Goal: Use online tool/utility: Utilize a website feature to perform a specific function

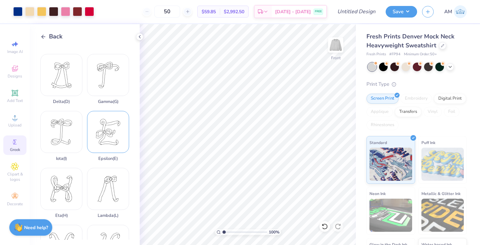
scroll to position [51, 0]
click at [53, 31] on div "Back Alpha ( A ) Beta ( B ) Delta ( D ) Gamma ( G ) Iota ( I ) Epsilon ( E ) Et…" at bounding box center [85, 134] width 110 height 221
click at [54, 38] on span "Back" at bounding box center [56, 36] width 14 height 9
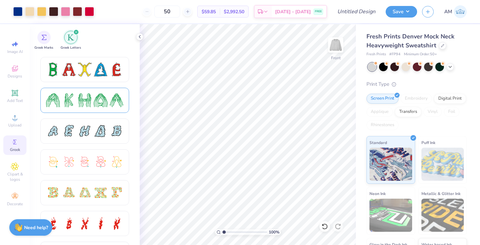
scroll to position [89, 0]
click at [75, 167] on div at bounding box center [69, 162] width 14 height 14
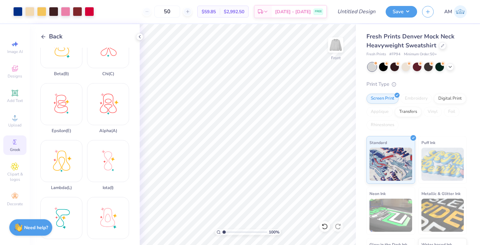
scroll to position [23, 0]
click at [50, 35] on span "Back" at bounding box center [56, 36] width 14 height 9
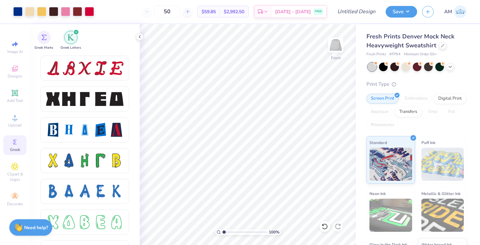
scroll to position [860, 0]
click at [70, 103] on div at bounding box center [69, 99] width 14 height 14
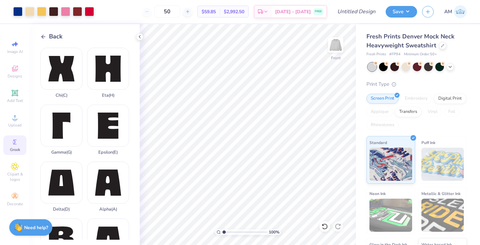
click at [46, 33] on div "Back" at bounding box center [51, 36] width 22 height 9
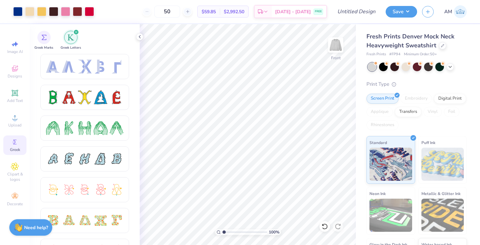
scroll to position [62, 0]
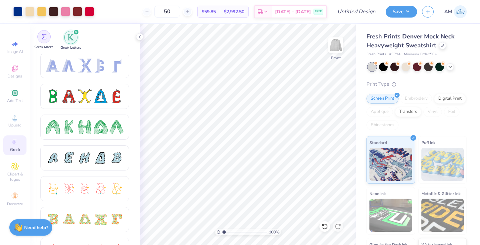
click at [45, 37] on img "filter for Greek Marks" at bounding box center [43, 36] width 5 height 5
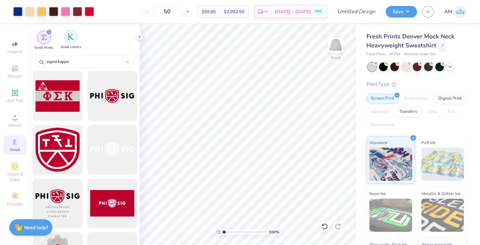
click at [66, 38] on div "filter for Greek Letters" at bounding box center [70, 36] width 13 height 13
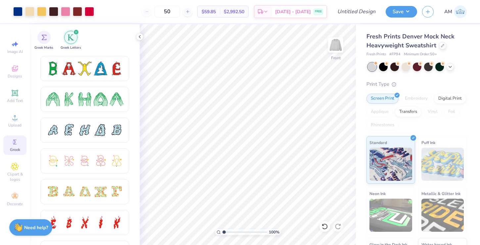
scroll to position [91, 0]
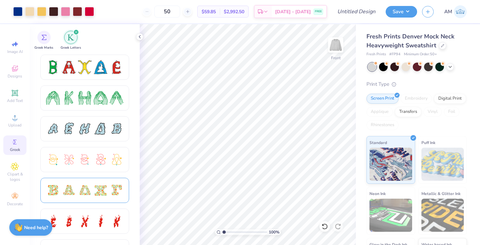
click at [102, 191] on div at bounding box center [101, 190] width 14 height 14
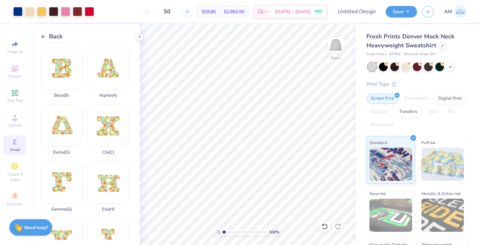
click at [49, 33] on span "Back" at bounding box center [56, 36] width 14 height 9
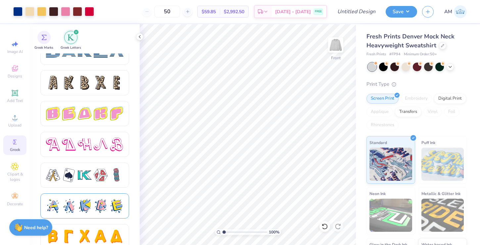
scroll to position [1091, 0]
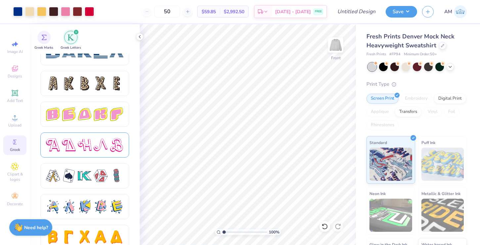
click at [75, 151] on div at bounding box center [69, 145] width 14 height 14
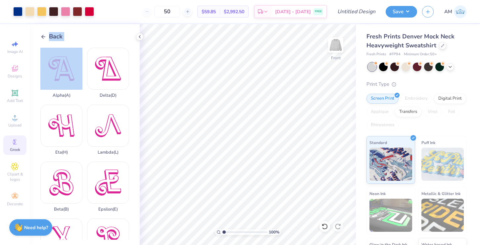
click at [45, 41] on div "Back Alpha ( A ) Delta ( D ) Eta ( H ) Lambda ( L ) Beta ( B ) Epsilon ( E ) Ch…" at bounding box center [85, 134] width 110 height 221
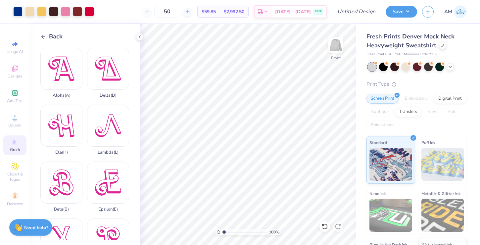
click at [52, 38] on span "Back" at bounding box center [56, 36] width 14 height 9
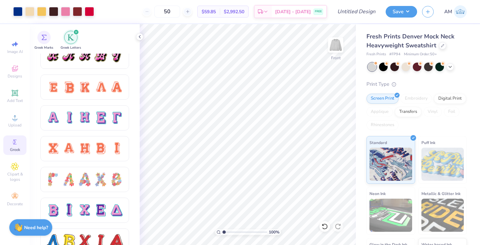
scroll to position [436, 0]
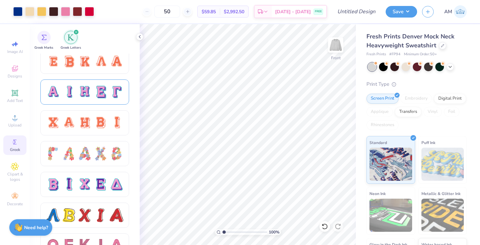
click at [90, 94] on div at bounding box center [85, 92] width 14 height 14
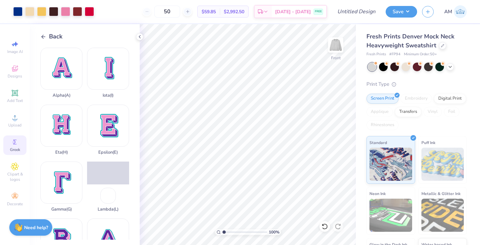
click at [59, 35] on span "Back" at bounding box center [56, 36] width 14 height 9
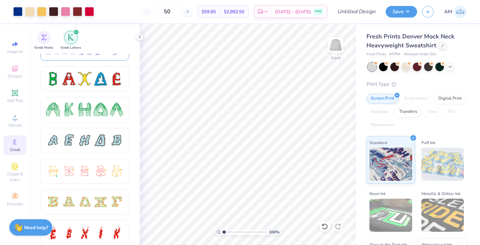
scroll to position [89, 0]
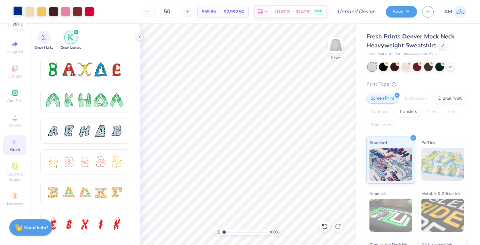
click at [17, 10] on div at bounding box center [17, 10] width 9 height 9
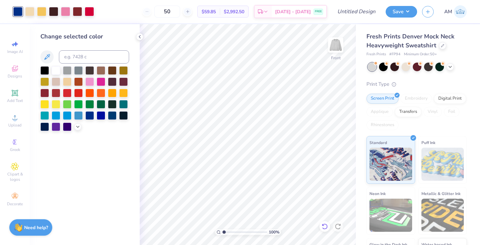
click at [324, 223] on icon at bounding box center [324, 226] width 7 height 7
click at [324, 224] on icon at bounding box center [325, 226] width 6 height 6
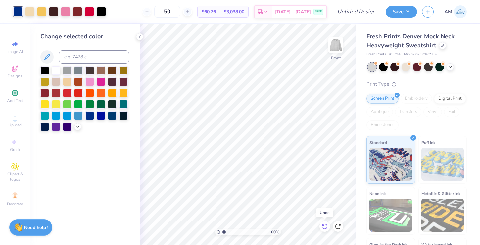
click at [324, 224] on icon at bounding box center [325, 226] width 6 height 6
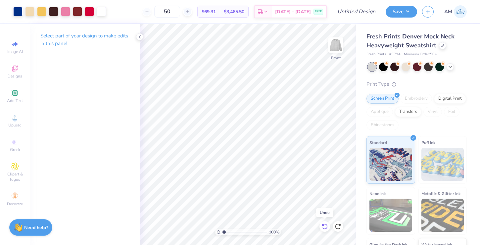
click at [324, 224] on icon at bounding box center [325, 226] width 6 height 6
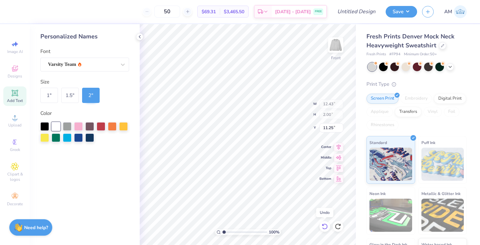
click at [324, 224] on icon at bounding box center [325, 226] width 6 height 6
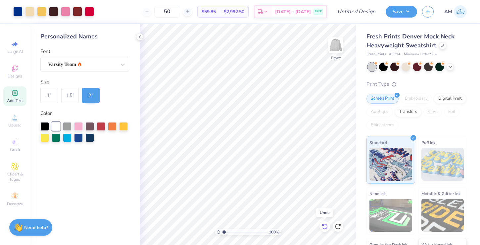
click at [324, 224] on icon at bounding box center [325, 226] width 6 height 6
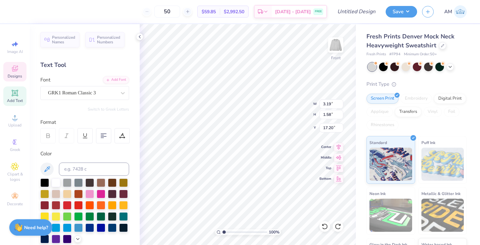
scroll to position [6, 1]
type textarea "K"
paste textarea
type textarea "K"
paste textarea
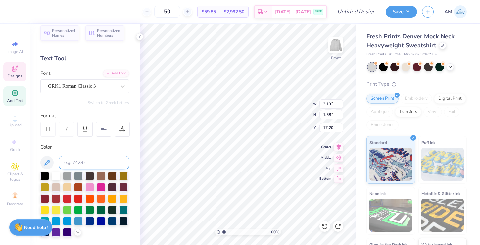
scroll to position [0, 0]
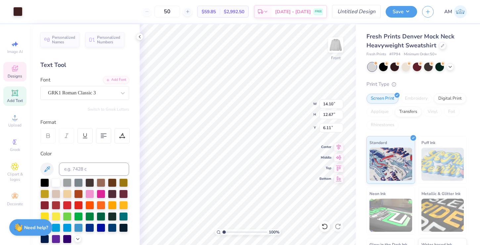
type input "14.10"
type input "12.67"
type input "6.11"
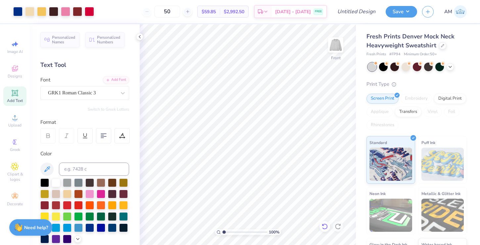
click at [322, 226] on icon at bounding box center [324, 226] width 7 height 7
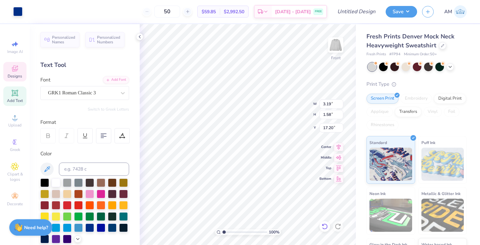
scroll to position [6, 1]
type textarea "K"
type textarea "EK"
type textarea "s"
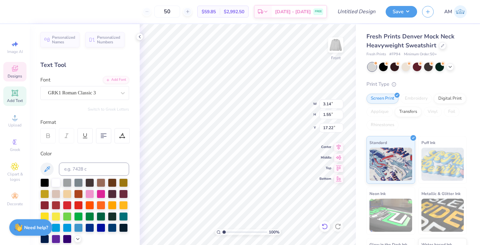
scroll to position [6, 1]
type textarea "D"
type textarea "EK"
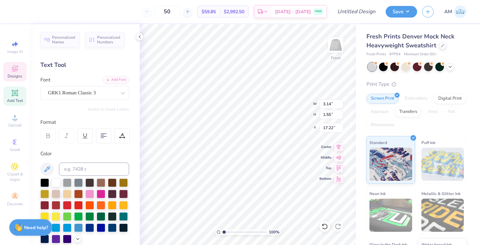
type textarea "sigkap"
type input "19.12"
type input "6.56"
type input "1.22"
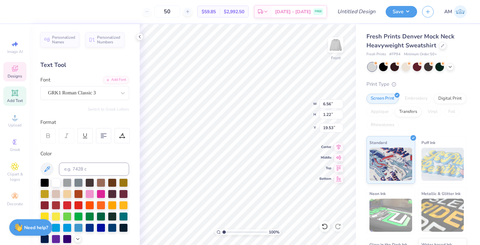
type input "18.78"
type input "6.14"
type input "1.14"
type input "18.78"
click at [10, 69] on div "Designs" at bounding box center [14, 72] width 23 height 20
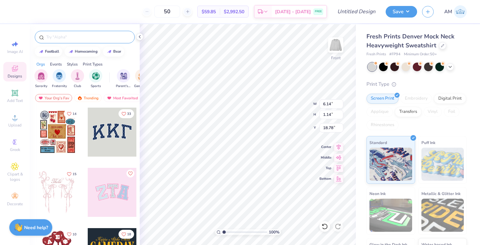
click at [90, 41] on div at bounding box center [85, 37] width 100 height 13
click at [90, 40] on input "text" at bounding box center [88, 37] width 85 height 7
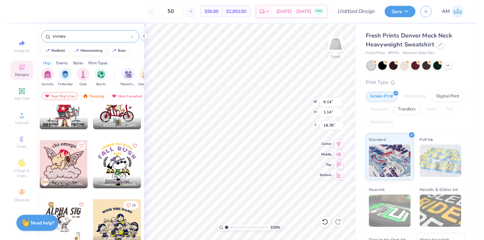
scroll to position [0, 0]
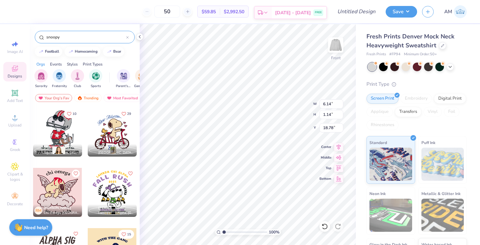
type input "snoopy"
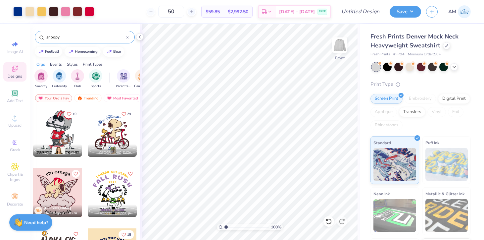
click at [130, 37] on div "snoopy" at bounding box center [85, 37] width 100 height 13
click at [124, 37] on input "snoopy" at bounding box center [86, 37] width 80 height 7
click at [128, 37] on icon at bounding box center [127, 37] width 3 height 3
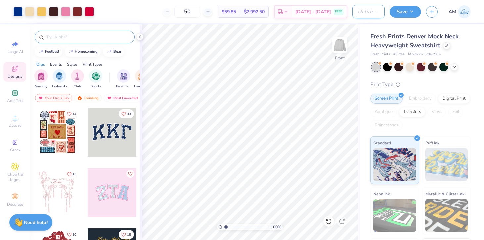
click at [356, 11] on input "Design Title" at bounding box center [368, 11] width 32 height 13
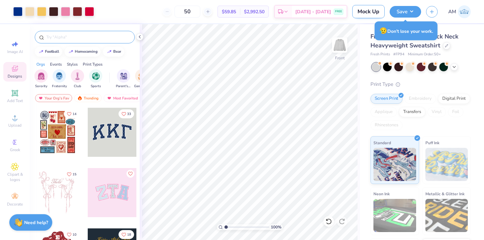
scroll to position [0, 1]
type input "Mock Up"
click at [360, 21] on div "Design Title Mock Up" at bounding box center [368, 11] width 32 height 23
click at [407, 12] on button "Save" at bounding box center [404, 11] width 31 height 12
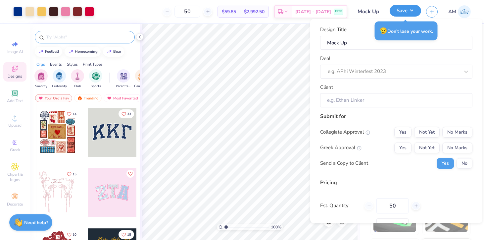
click at [400, 16] on button "Save" at bounding box center [404, 11] width 31 height 12
